Goal: Information Seeking & Learning: Learn about a topic

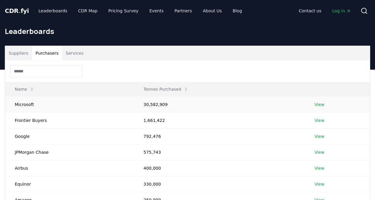
click at [319, 105] on link "View" at bounding box center [319, 105] width 10 height 6
